Goal: Navigation & Orientation: Find specific page/section

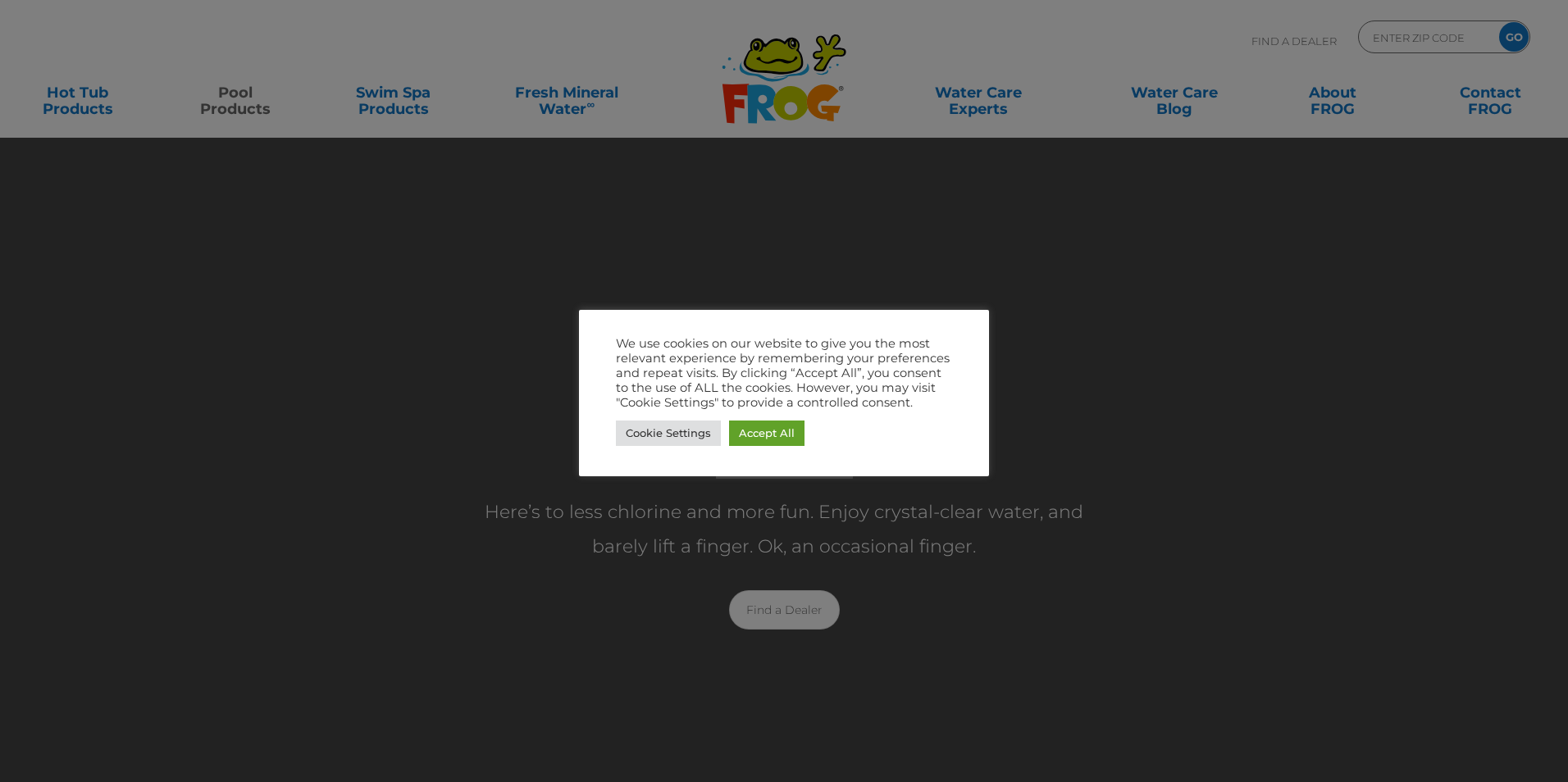
click at [1097, 370] on div at bounding box center [784, 391] width 1568 height 782
click at [799, 438] on link "Accept All" at bounding box center [766, 433] width 75 height 25
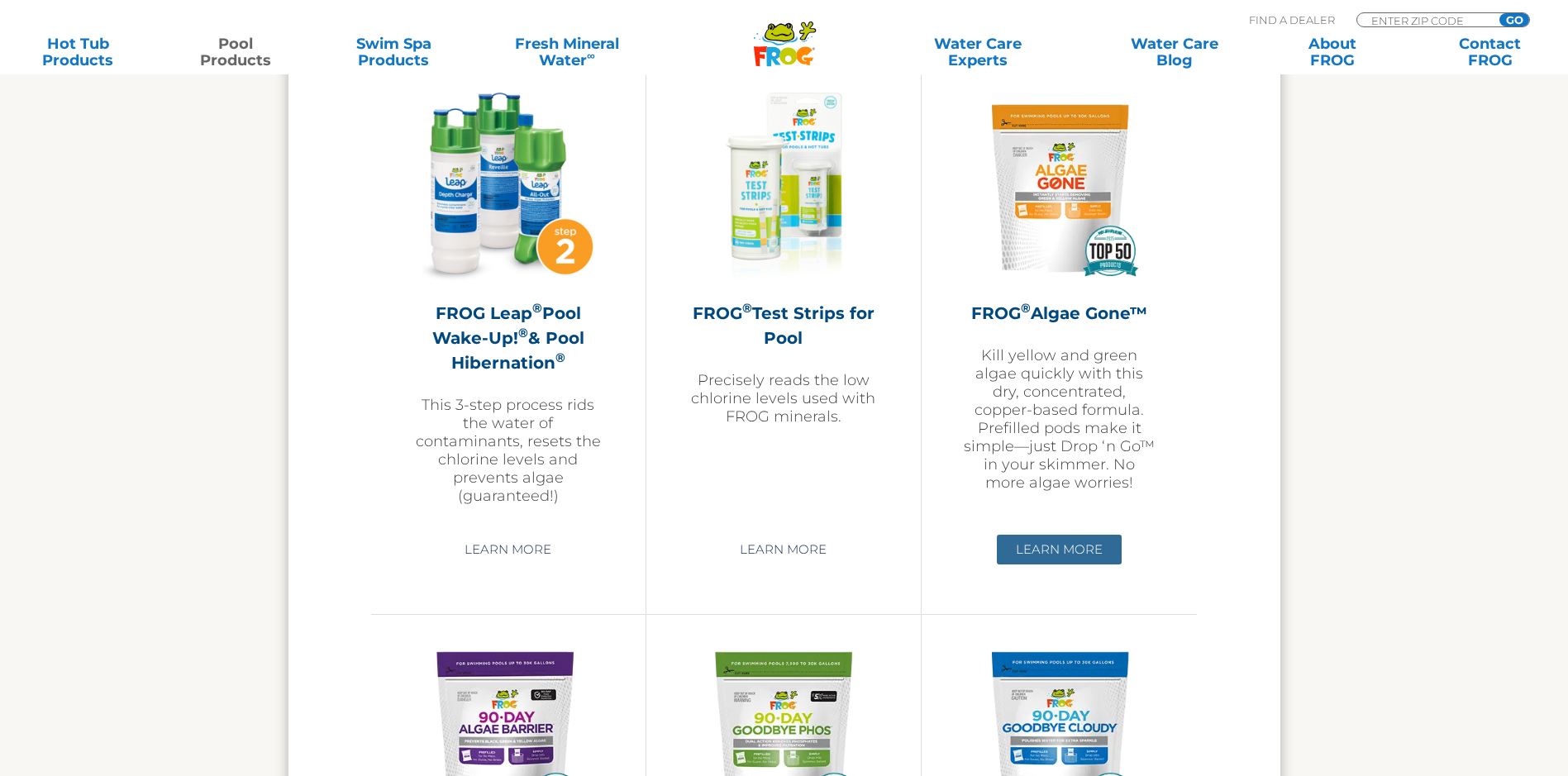
scroll to position [4630, 0]
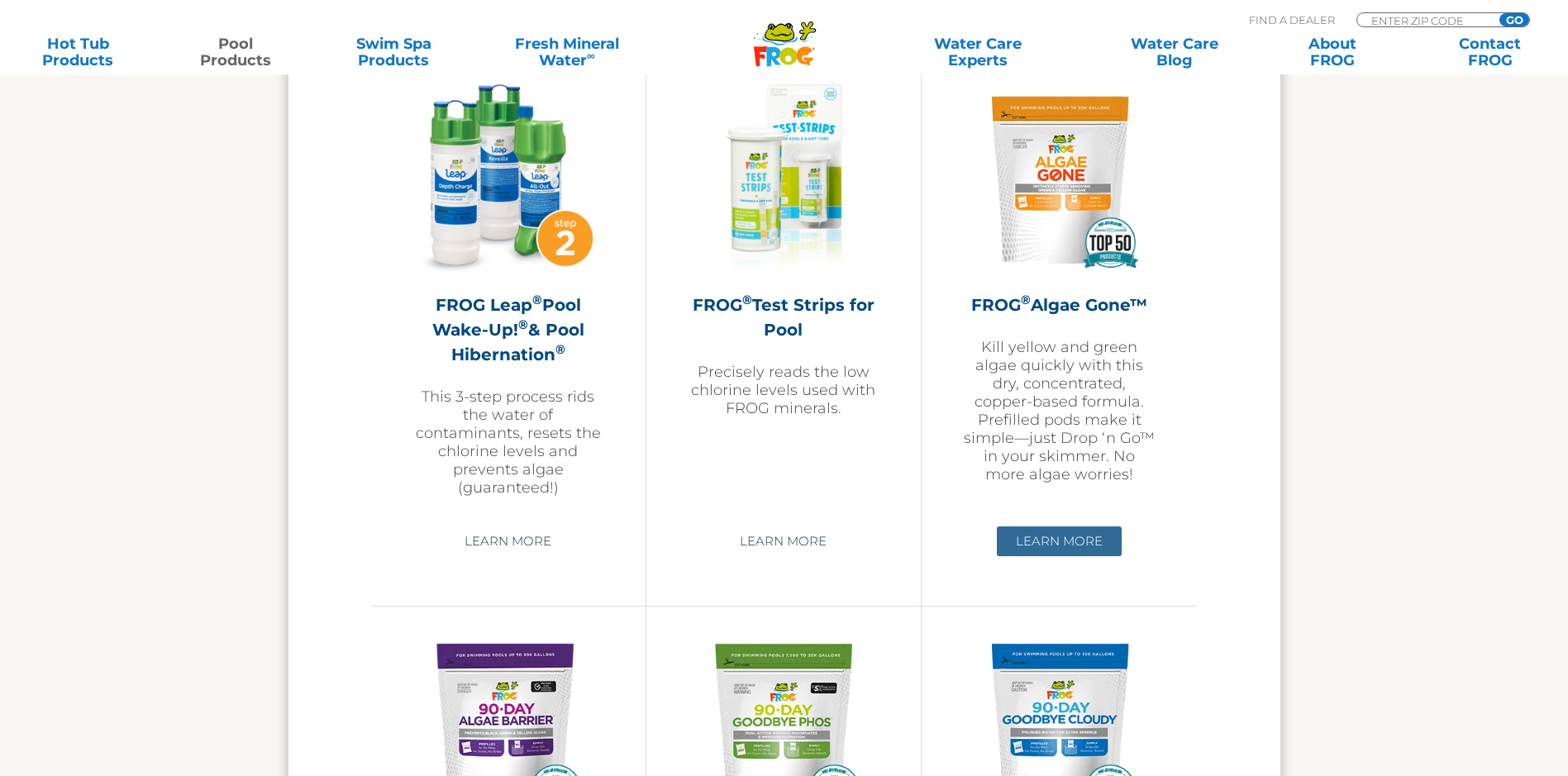
click at [1081, 547] on link "Learn More" at bounding box center [1060, 542] width 125 height 30
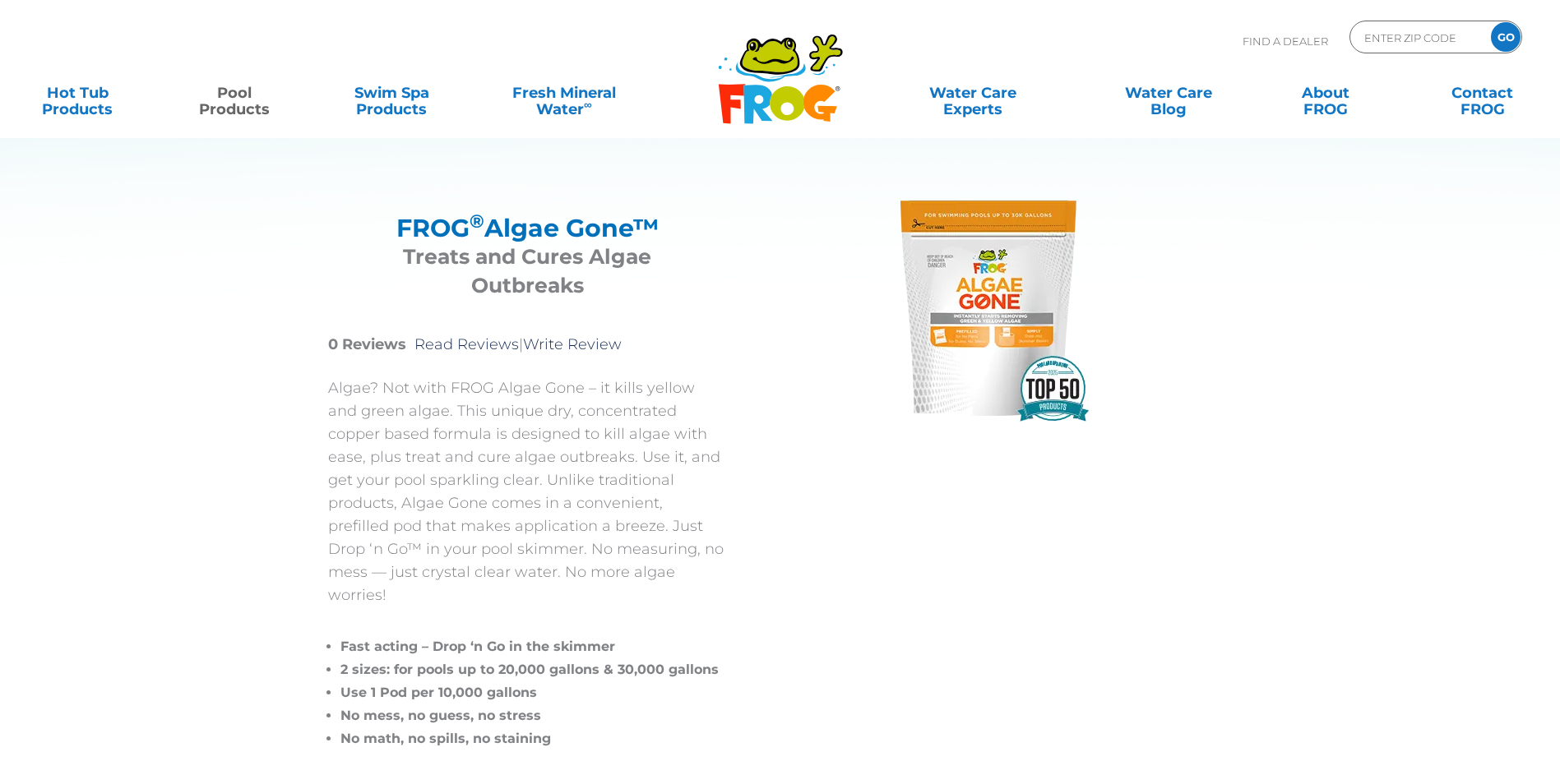
click at [729, 345] on div "FROG ® Algae Gone™ FROG ® Algae Gone™ Treats and Cures Algae Outbreaks 0 Review…" at bounding box center [548, 471] width 440 height 574
click at [1380, 33] on input "Zip Code Form" at bounding box center [1418, 37] width 111 height 24
type input "75555"
click at [1492, 22] on input "GO" at bounding box center [1507, 37] width 30 height 30
click at [1506, 37] on input "GO" at bounding box center [1507, 37] width 30 height 30
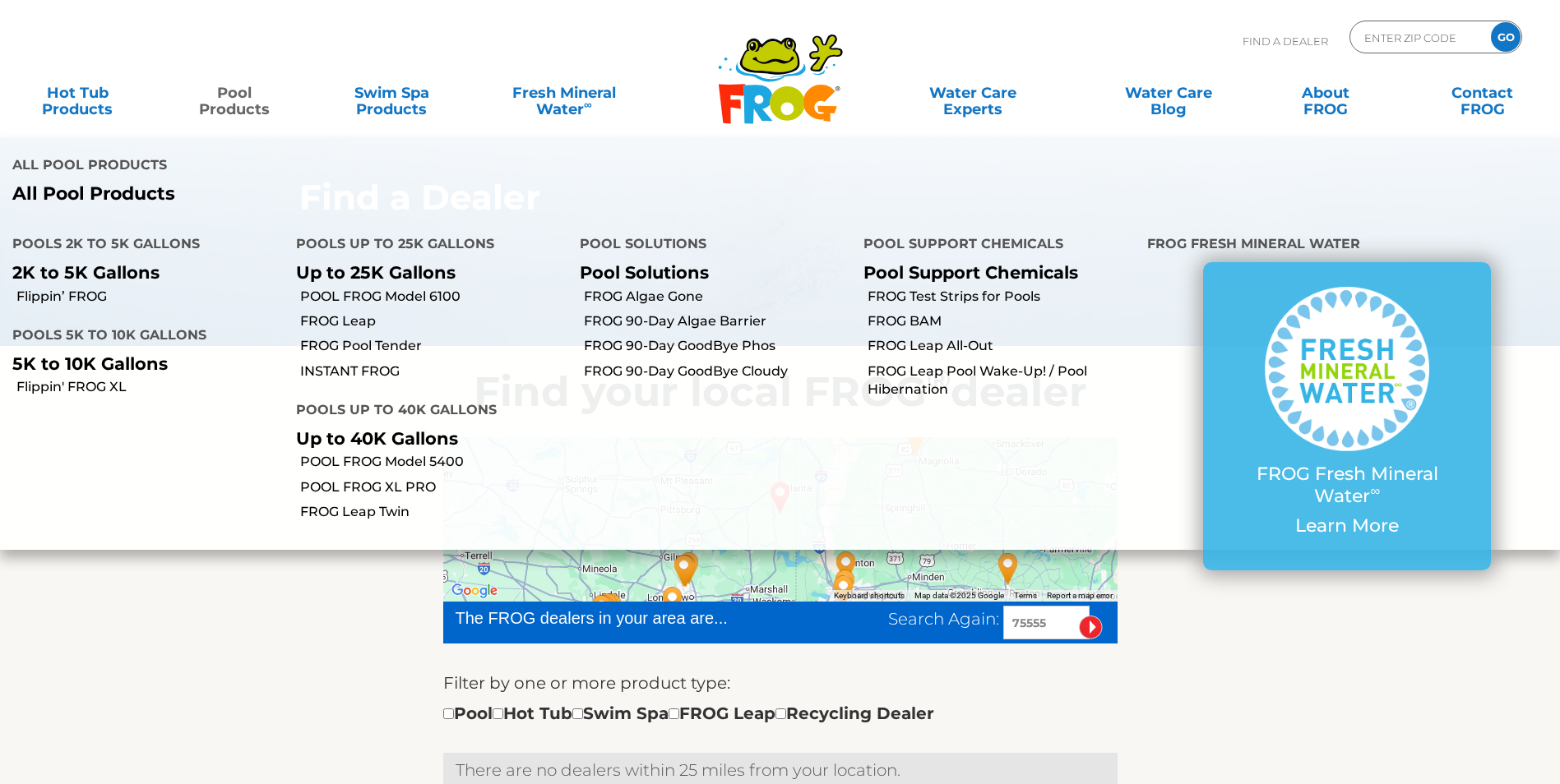
click at [245, 98] on link "Pool Products" at bounding box center [235, 93] width 123 height 33
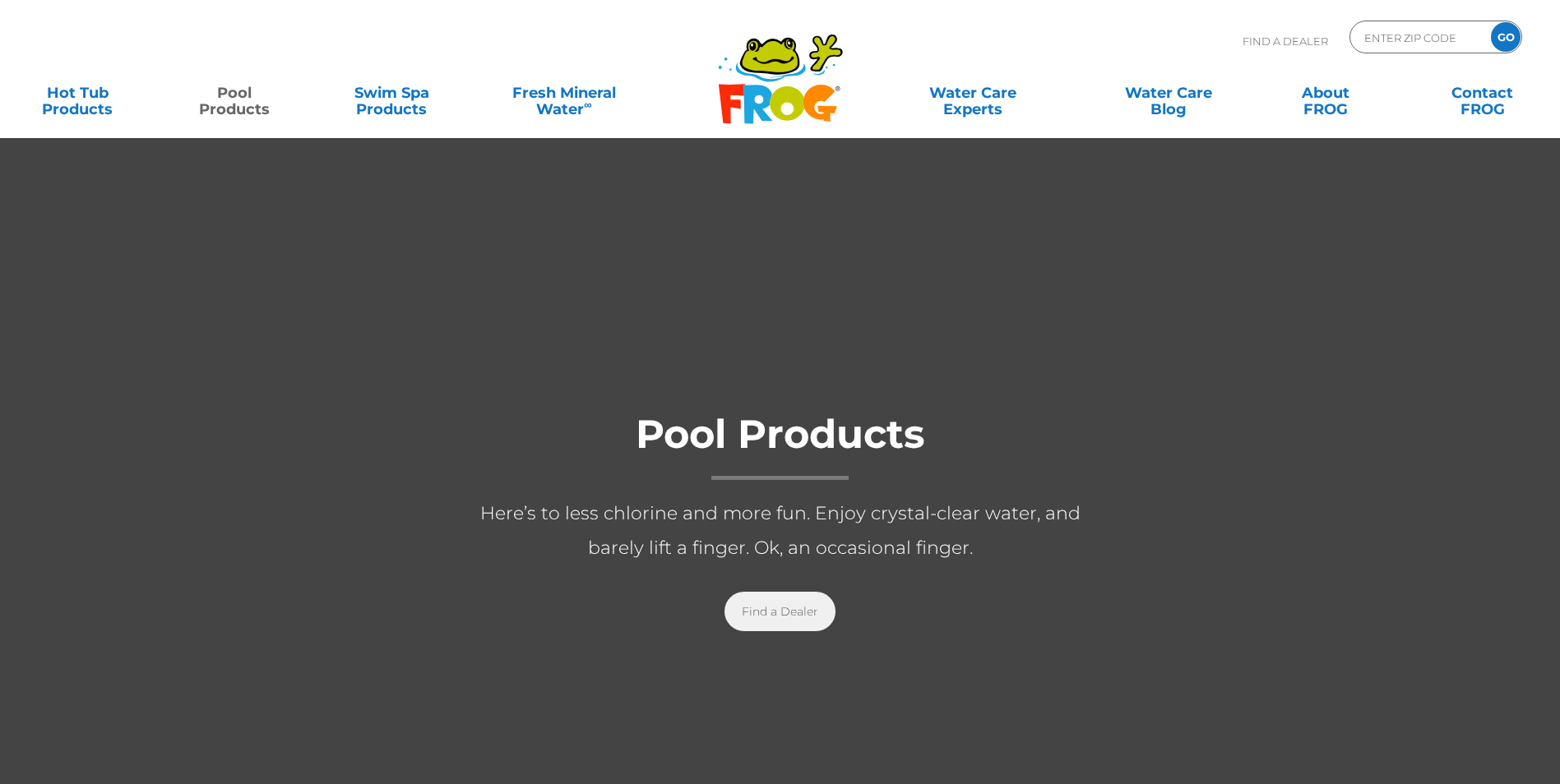
click at [815, 606] on link "Find a Dealer" at bounding box center [780, 611] width 111 height 39
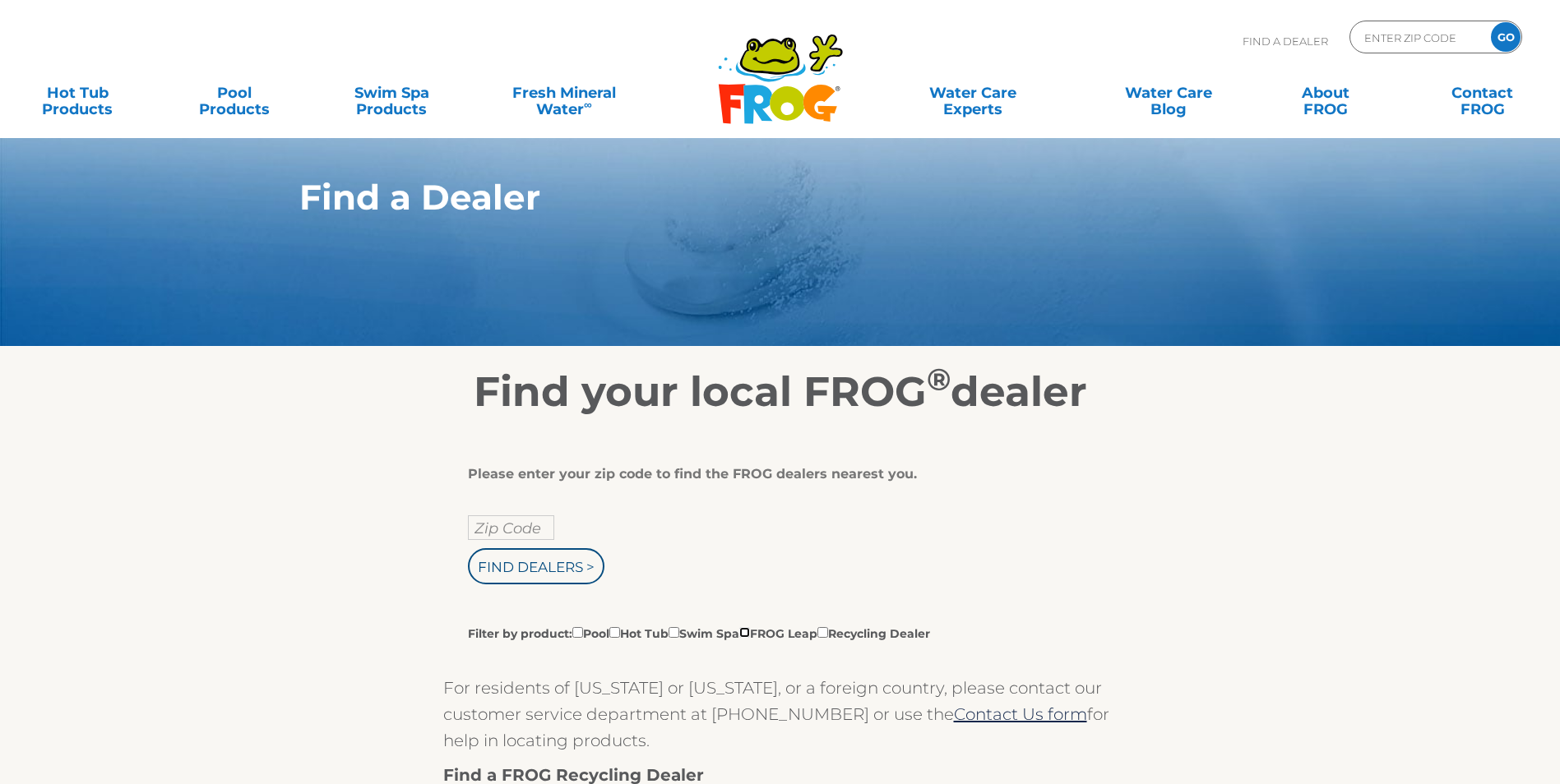
click at [750, 638] on input "Filter by product: Pool Hot Tub Swim Spa FROG Leap Recycling Dealer" at bounding box center [745, 632] width 11 height 11
checkbox input "true"
click at [483, 540] on input "text" at bounding box center [511, 527] width 87 height 25
type input "75555"
click at [481, 571] on input "Find Dealers >" at bounding box center [536, 566] width 137 height 36
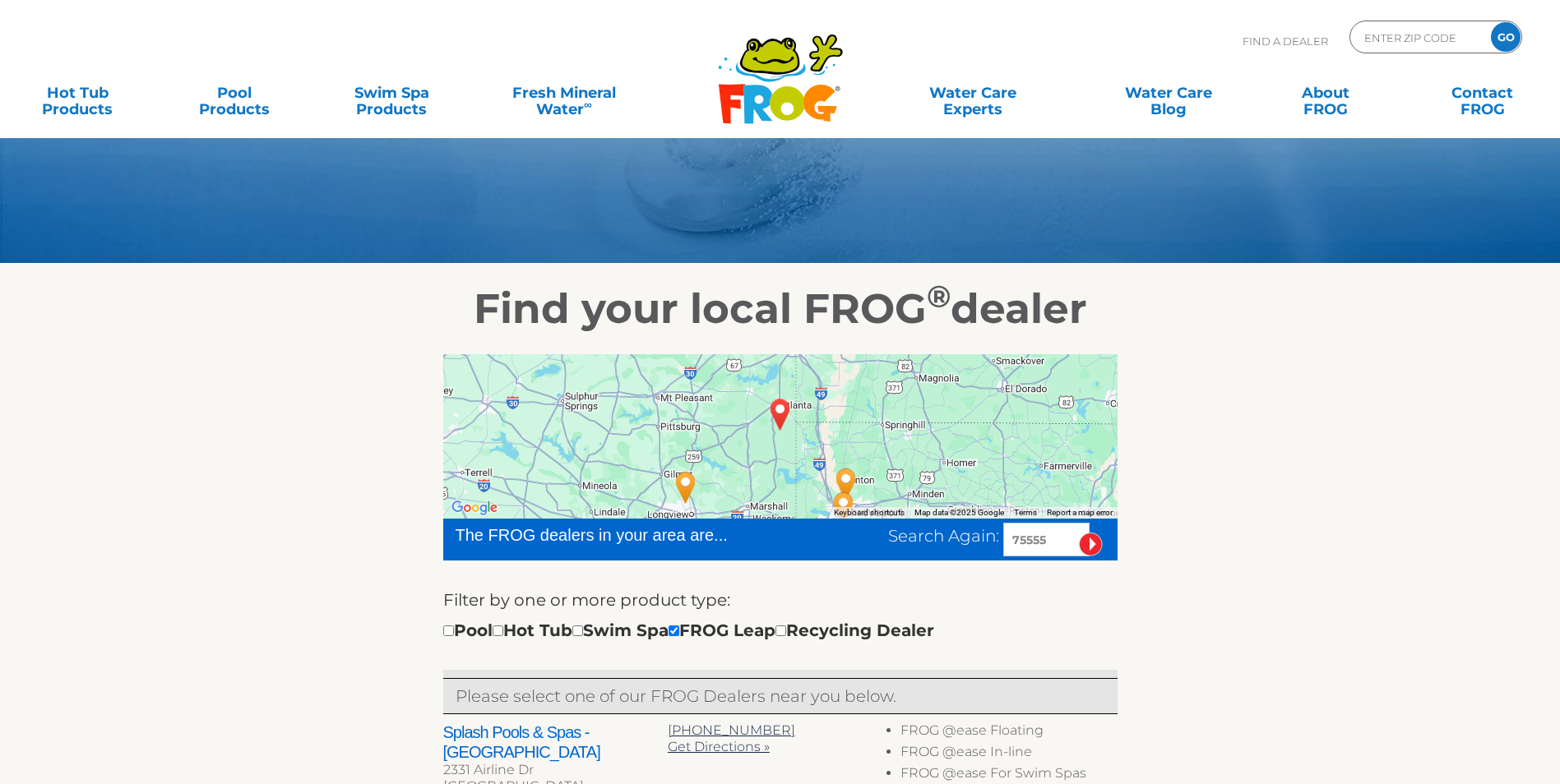
scroll to position [82, 0]
